Goal: Task Accomplishment & Management: Manage account settings

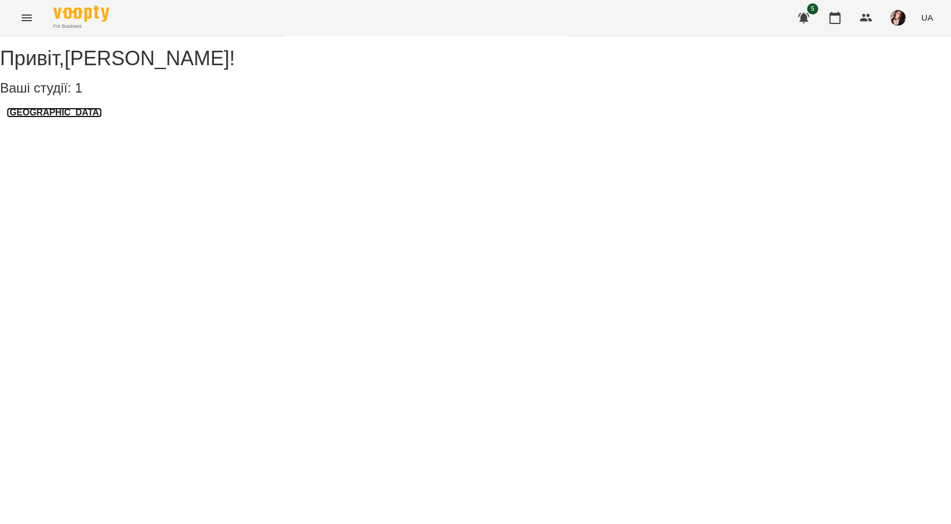
click at [65, 118] on h3 "[GEOGRAPHIC_DATA]" at bounding box center [54, 113] width 95 height 10
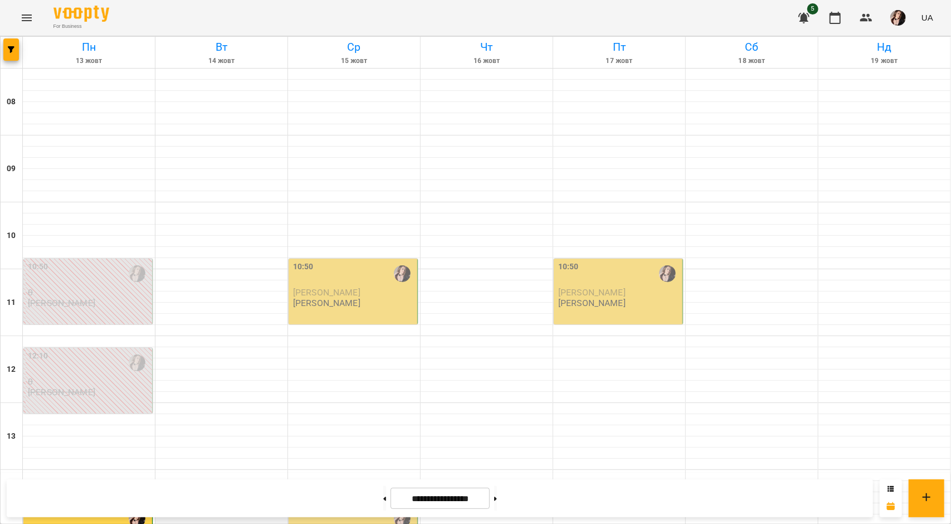
scroll to position [111, 0]
click at [342, 261] on div "10:50" at bounding box center [354, 274] width 122 height 26
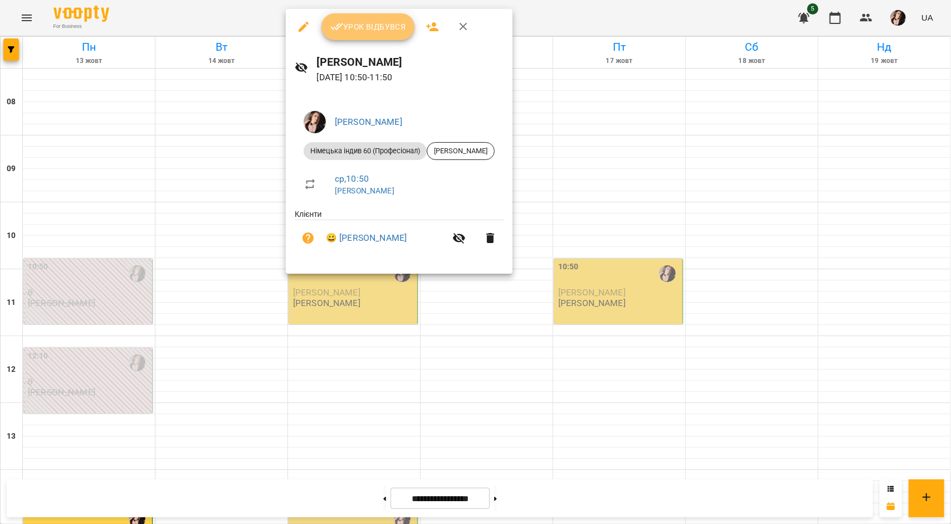
click at [386, 32] on span "Урок відбувся" at bounding box center [368, 26] width 76 height 13
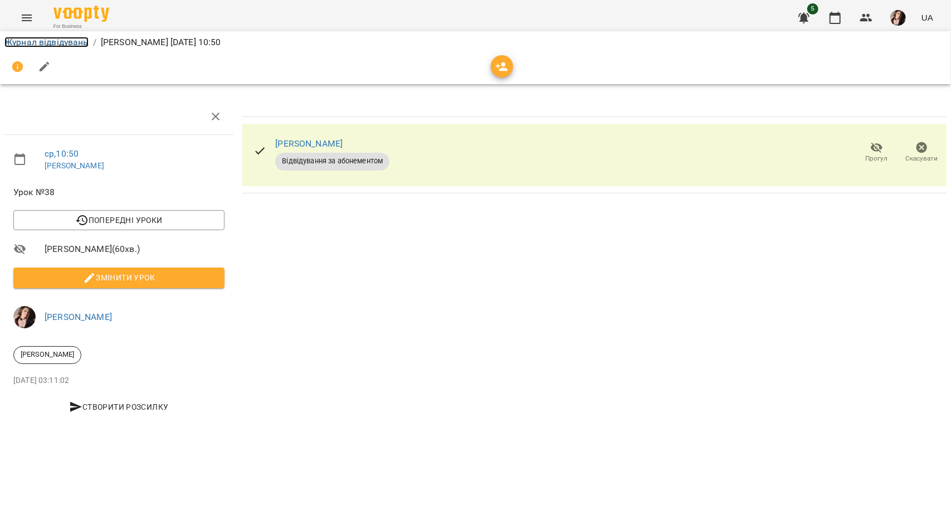
click at [61, 43] on link "Журнал відвідувань" at bounding box center [46, 42] width 84 height 11
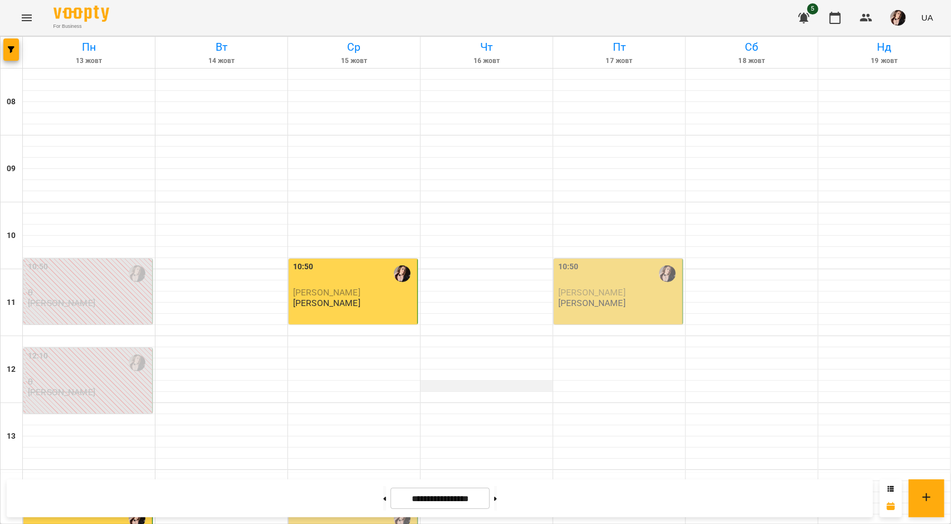
scroll to position [223, 0]
